Goal: Information Seeking & Learning: Learn about a topic

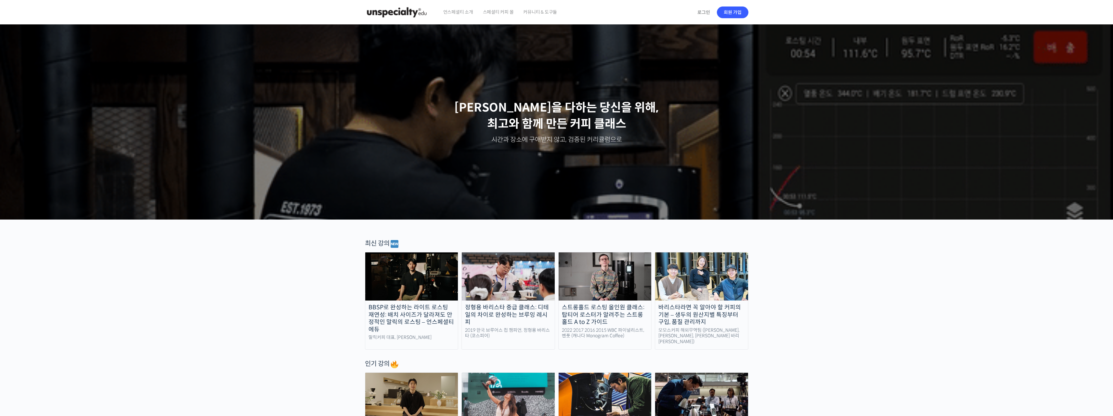
click at [461, 10] on span "언스페셜티 소개" at bounding box center [458, 12] width 30 height 25
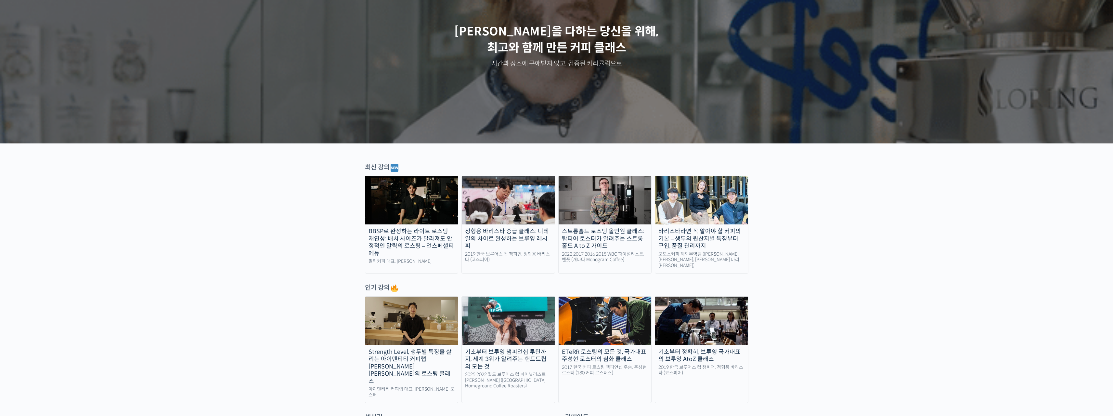
scroll to position [6, 0]
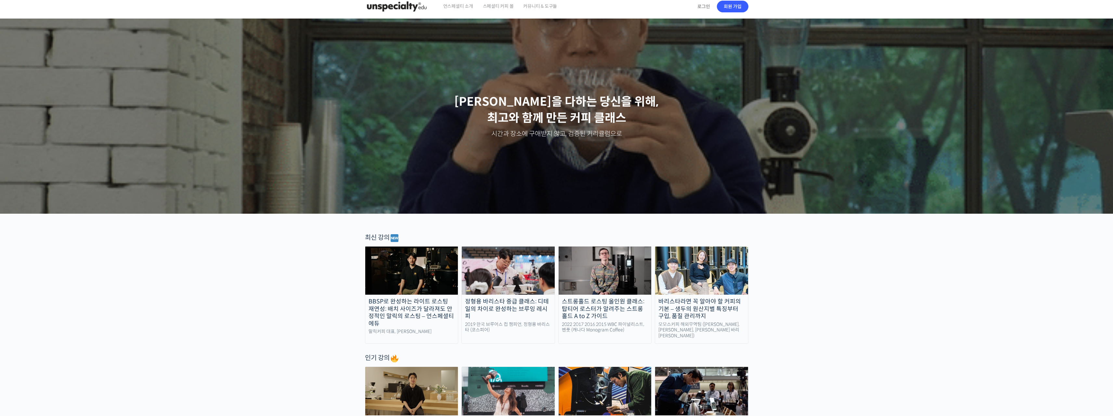
click at [379, 239] on div "최신 강의" at bounding box center [556, 238] width 383 height 10
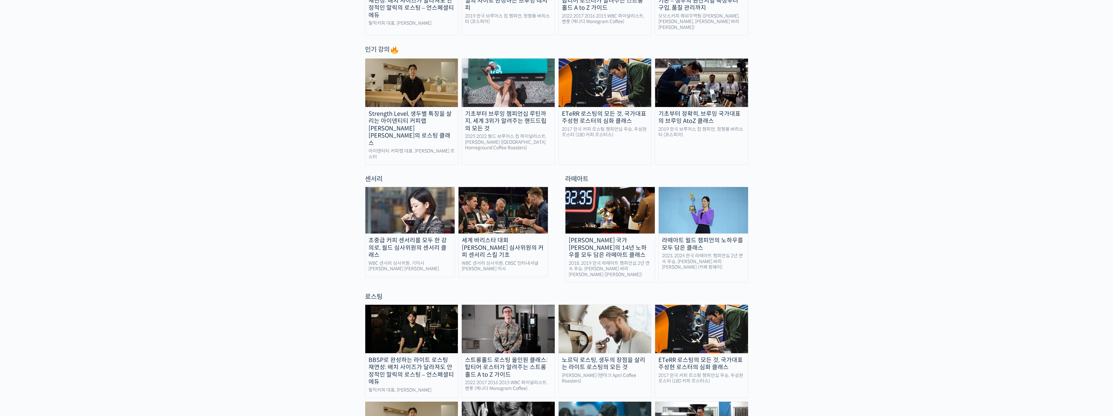
scroll to position [324, 0]
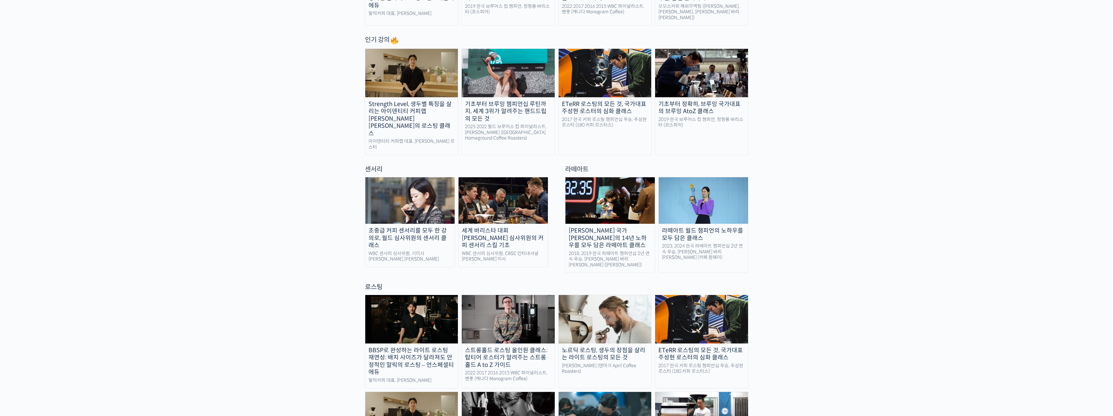
click at [521, 313] on img at bounding box center [508, 319] width 93 height 48
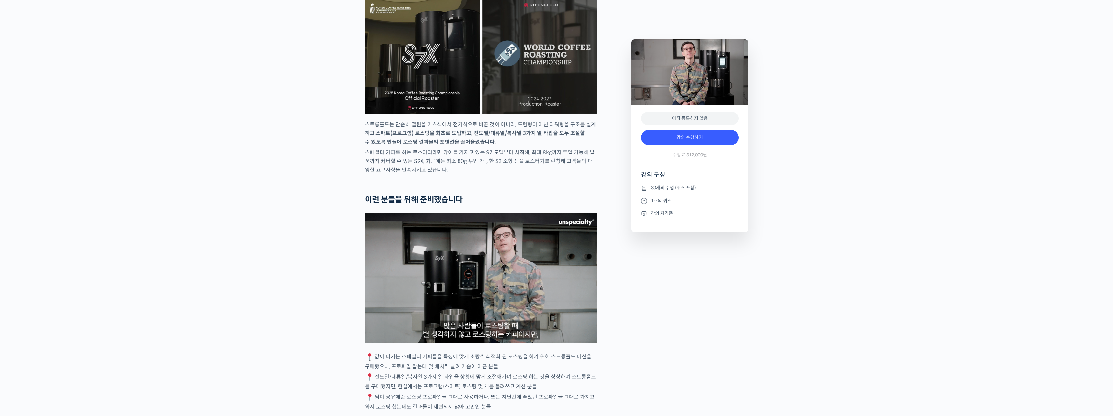
scroll to position [1155, 0]
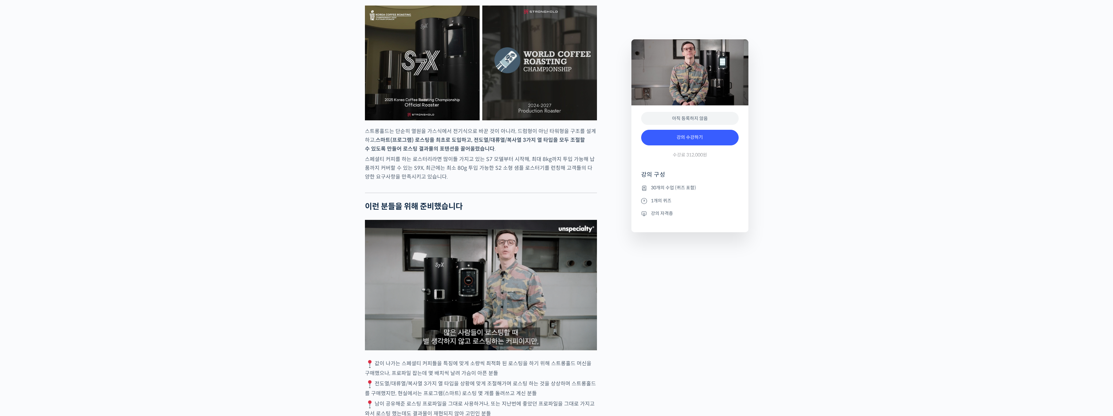
drag, startPoint x: 1113, startPoint y: 18, endPoint x: 1116, endPoint y: 129, distance: 111.5
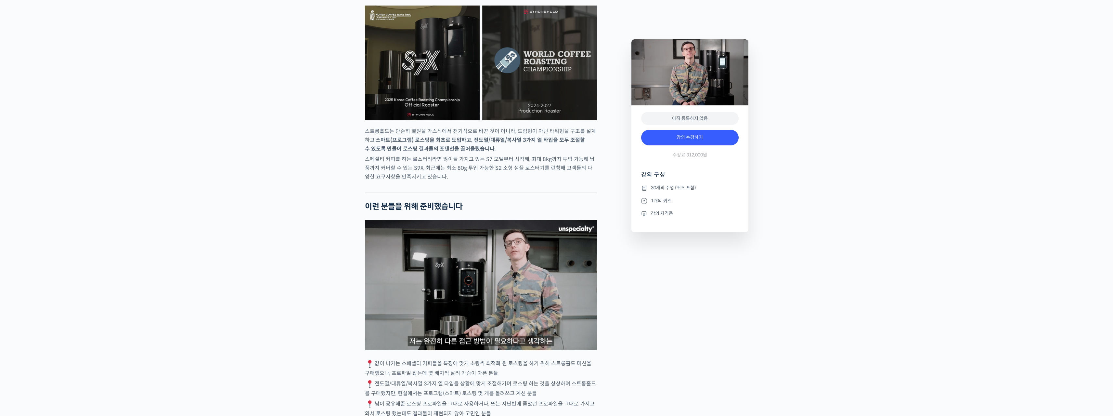
click at [456, 288] on img at bounding box center [481, 285] width 232 height 130
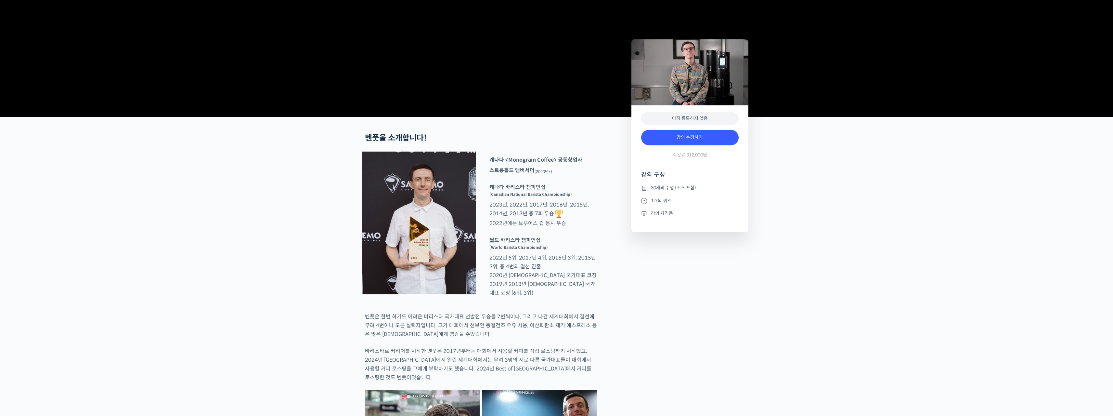
scroll to position [0, 0]
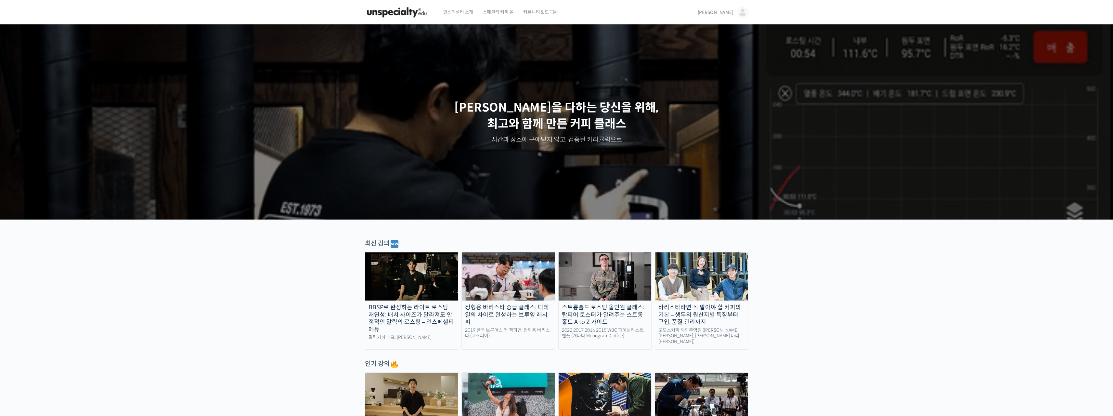
click at [728, 14] on span "[PERSON_NAME]" at bounding box center [716, 12] width 36 height 6
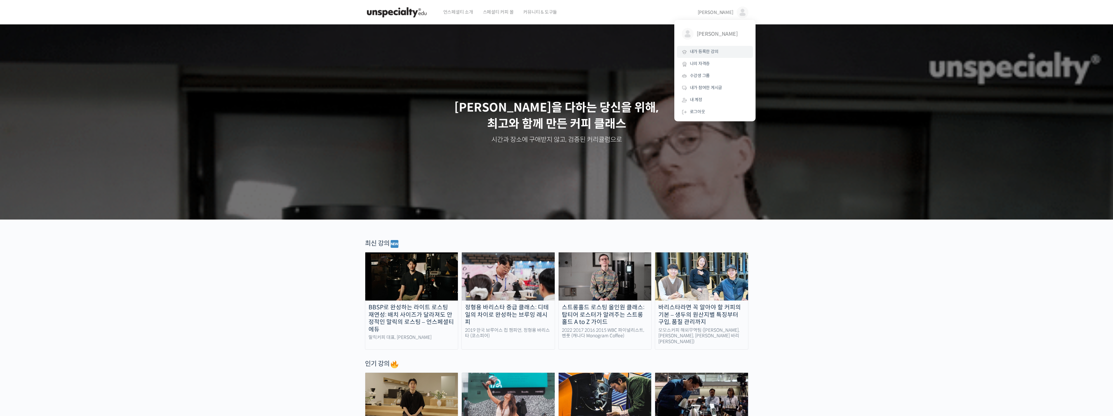
click at [714, 52] on span "내가 등록한 강의" at bounding box center [704, 52] width 29 height 6
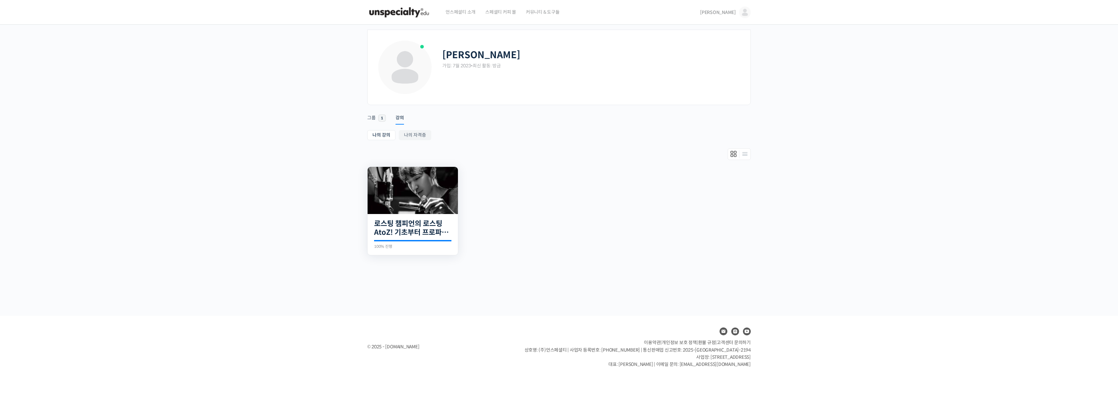
click at [415, 187] on img at bounding box center [413, 190] width 90 height 47
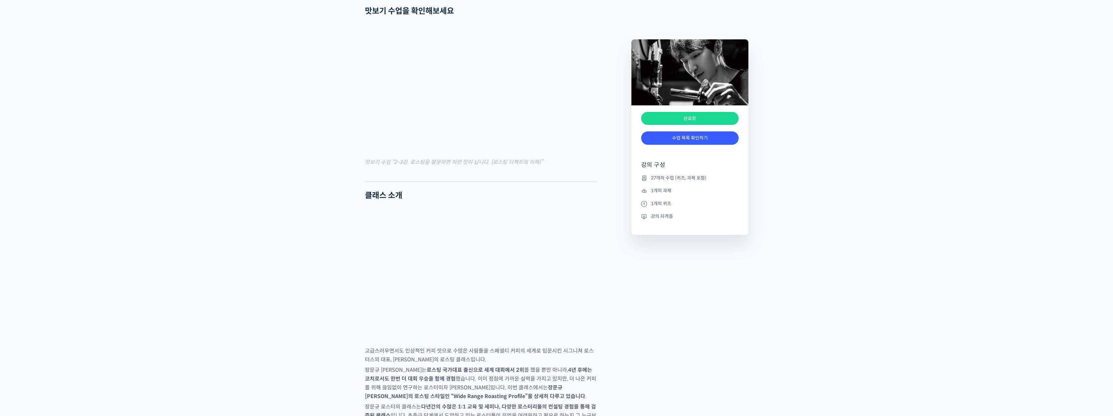
scroll to position [822, 0]
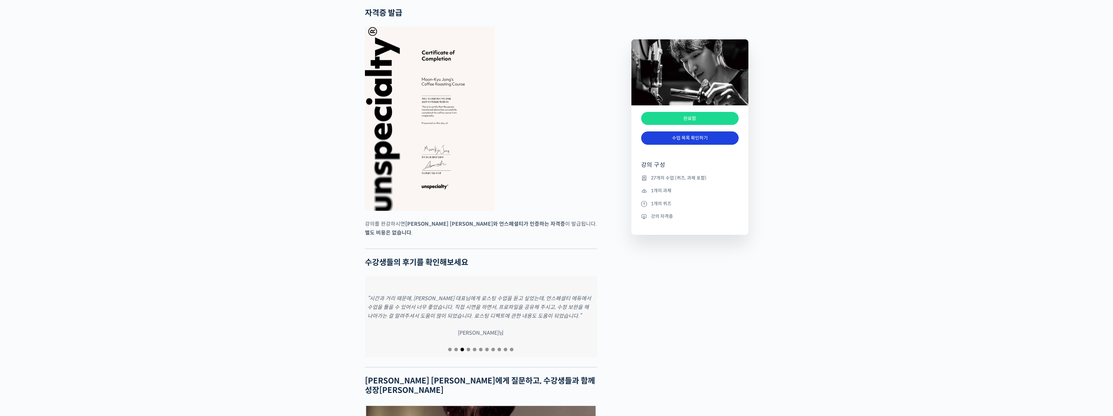
click at [727, 136] on link "수업 목록 확인하기" at bounding box center [689, 137] width 97 height 13
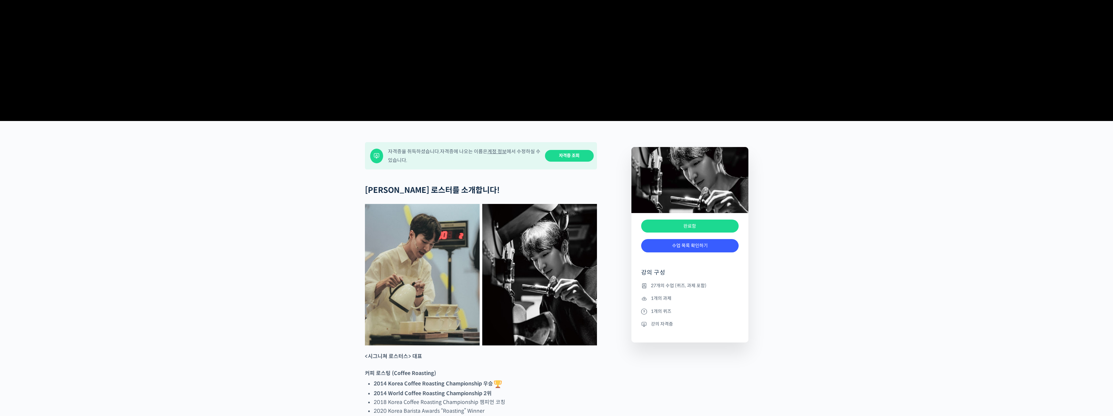
scroll to position [0, 0]
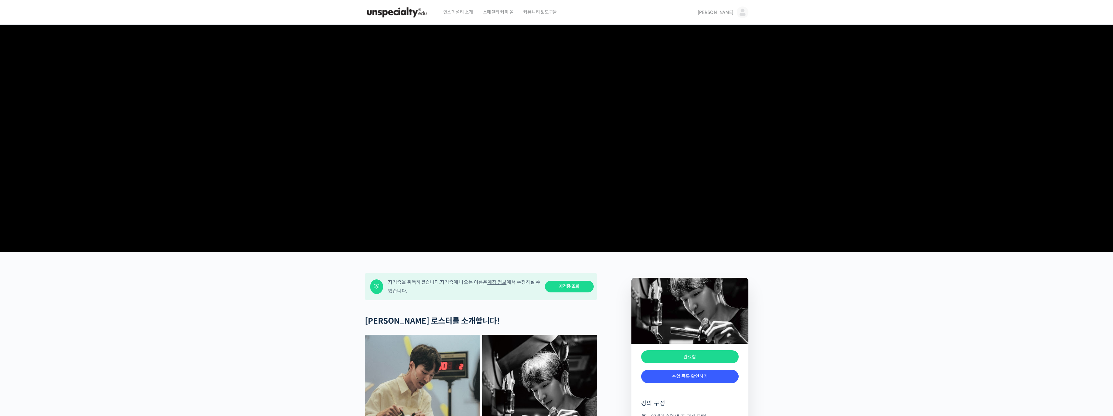
click at [539, 10] on span "커뮤니티 & 도구들" at bounding box center [540, 12] width 34 height 25
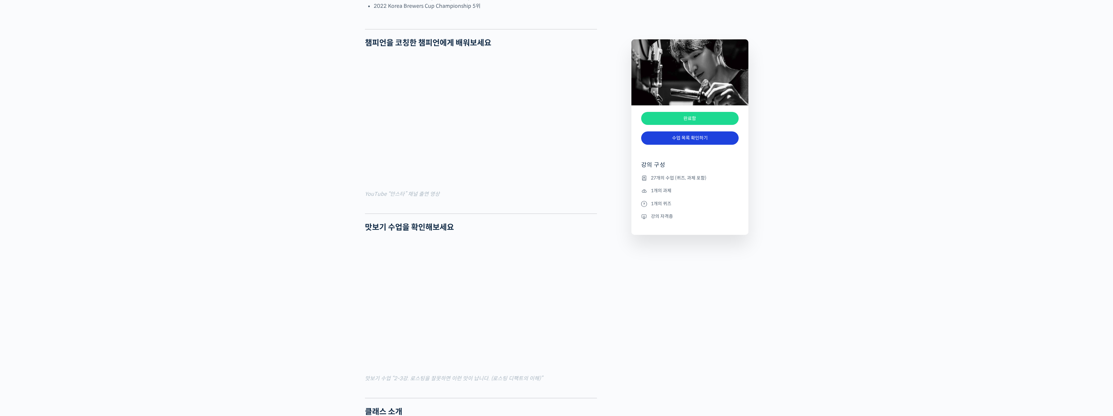
click at [689, 131] on link "수업 목록 확인하기" at bounding box center [689, 137] width 97 height 13
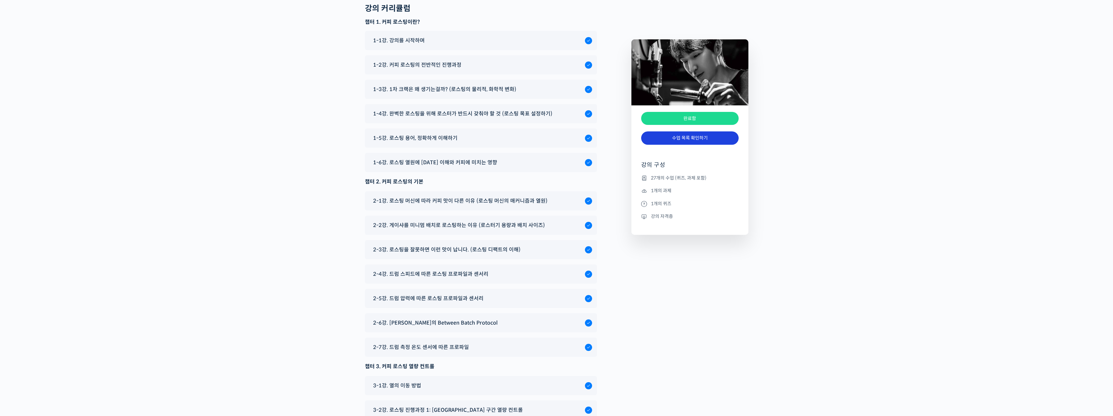
click at [688, 136] on link "수업 목록 확인하기" at bounding box center [689, 137] width 97 height 13
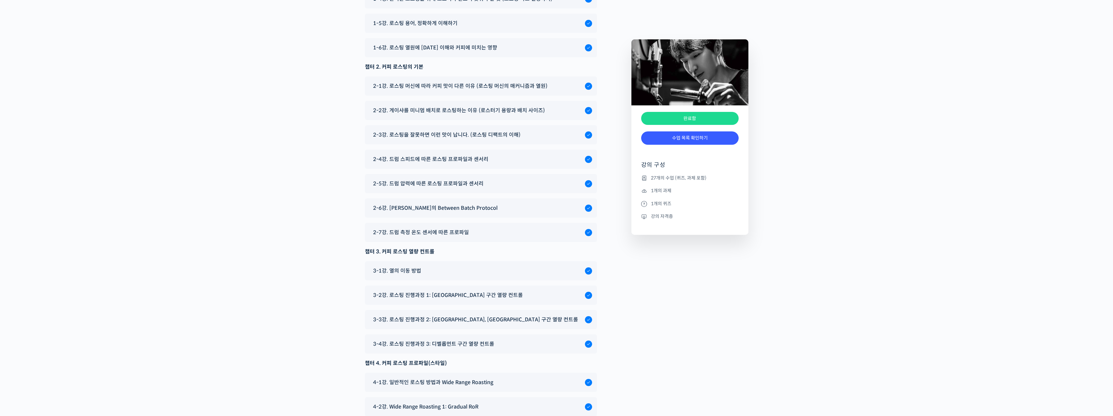
scroll to position [3356, 0]
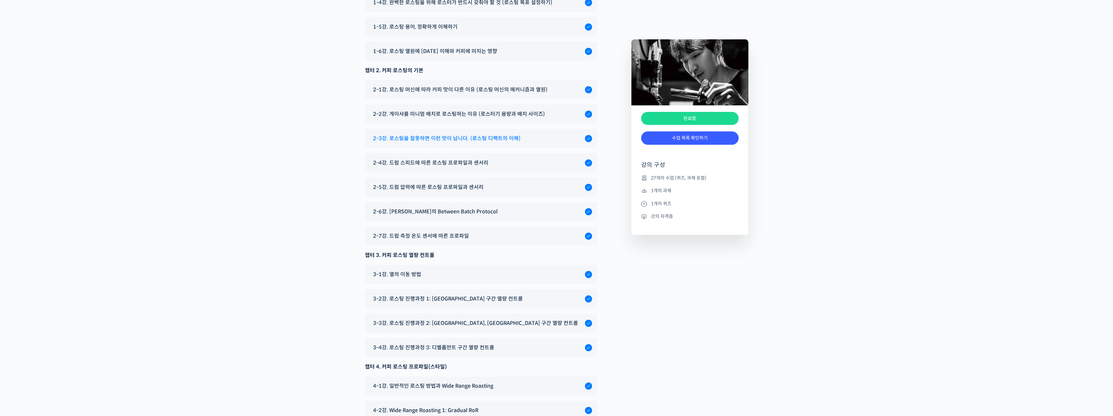
click at [429, 134] on span "2-3강. 로스팅을 잘못하면 이런 맛이 납니다. (로스팅 디팩트의 이해)" at bounding box center [447, 138] width 148 height 9
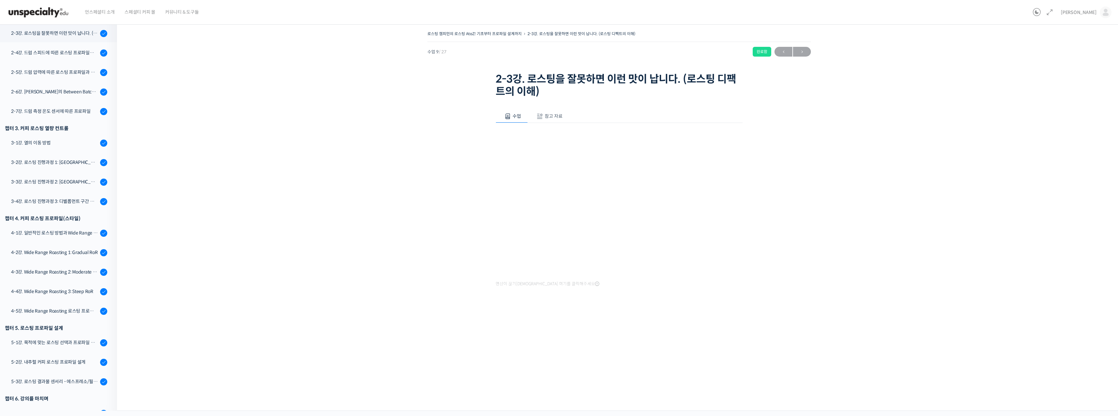
scroll to position [247, 0]
